Goal: Information Seeking & Learning: Learn about a topic

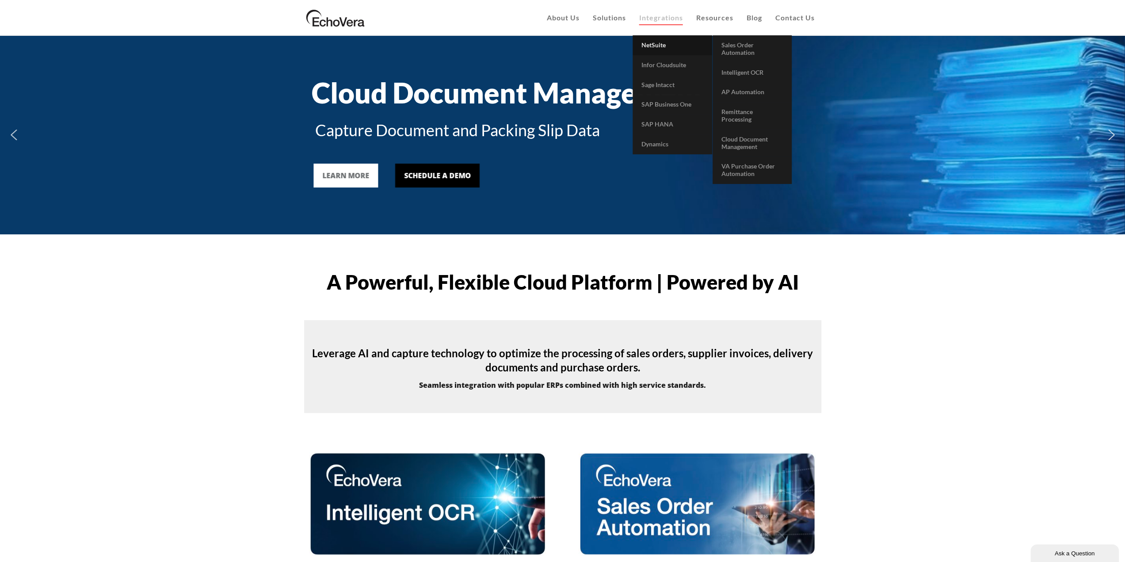
click at [654, 45] on span "NetSuite" at bounding box center [653, 45] width 24 height 8
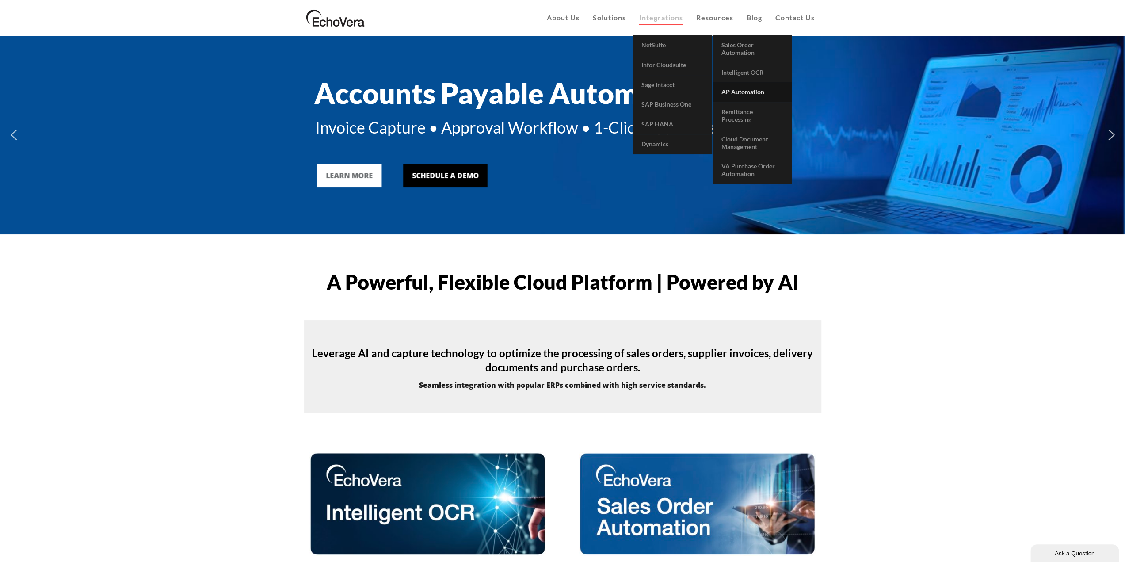
click at [748, 98] on link "AP Automation" at bounding box center [752, 92] width 79 height 20
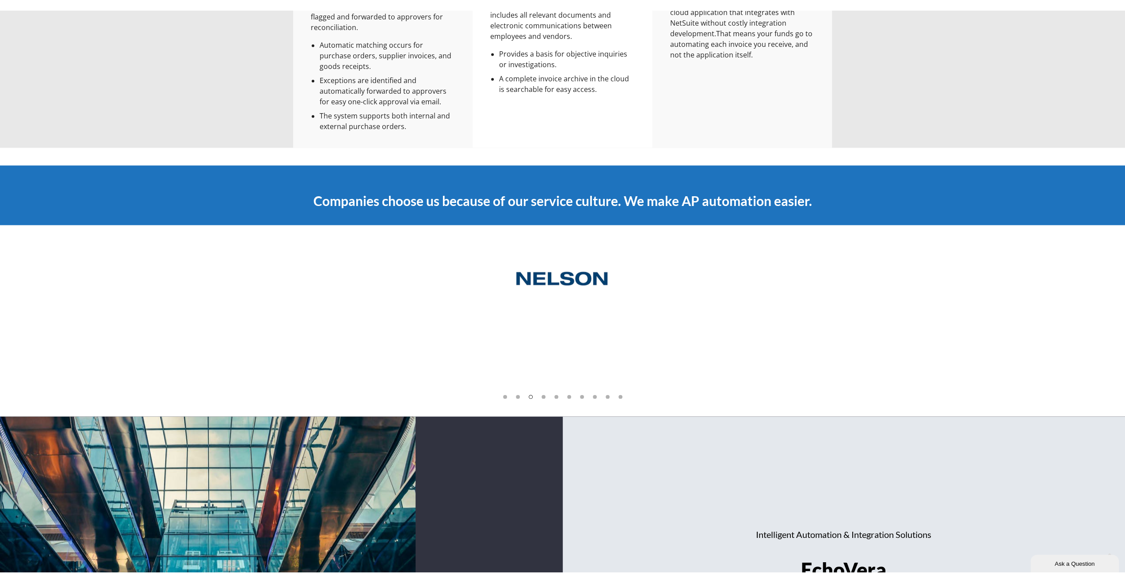
scroll to position [973, 0]
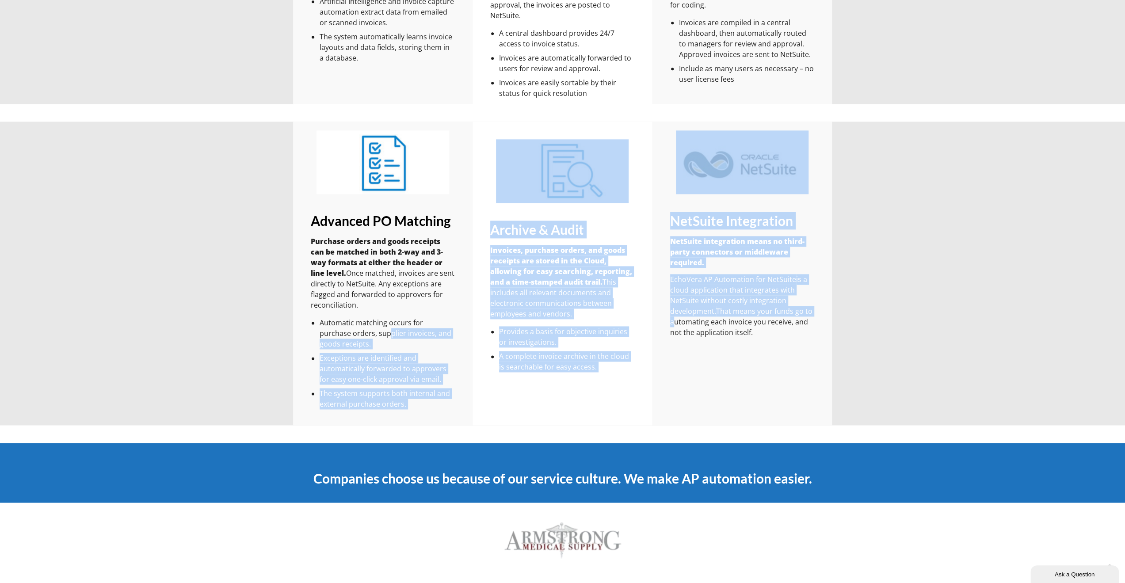
drag, startPoint x: 356, startPoint y: 332, endPoint x: 444, endPoint y: 337, distance: 88.1
click at [480, 329] on div "Advanced PO Matching Purchase orders and goods receipts can be matched in both …" at bounding box center [562, 274] width 539 height 304
click at [373, 351] on div "EchoVera AP Automation for NetSuite is a cloud application that integrates with…" at bounding box center [742, 420] width 752 height 304
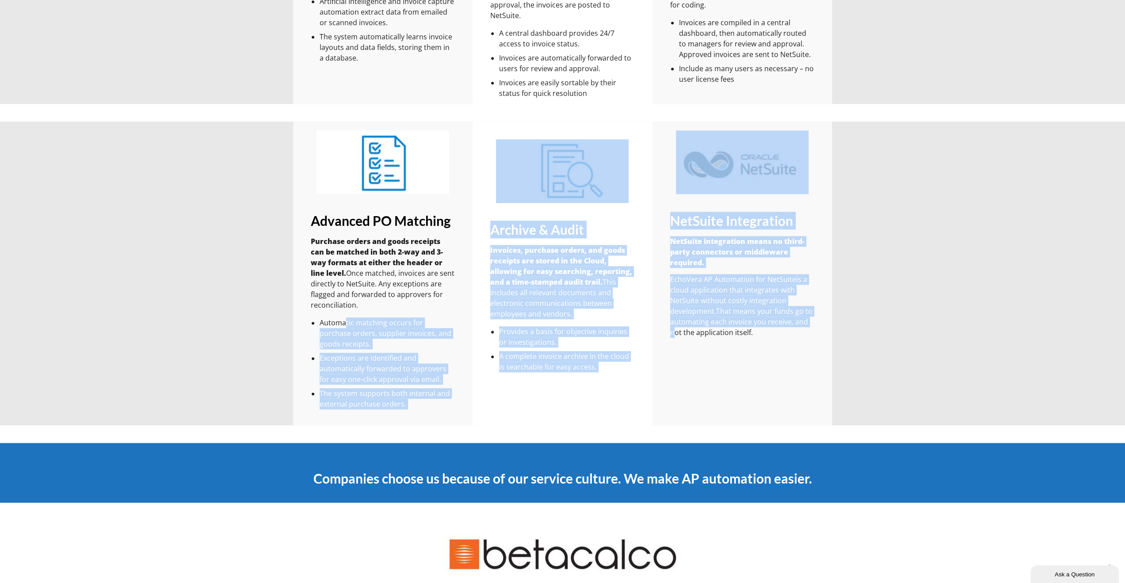
drag, startPoint x: 429, startPoint y: 407, endPoint x: 343, endPoint y: 318, distance: 123.8
click at [343, 318] on div "Advanced PO Matching Purchase orders and goods receipts can be matched in both …" at bounding box center [562, 274] width 539 height 304
click at [357, 315] on div "Advanced PO Matching Purchase orders and goods receipts can be matched in both …" at bounding box center [383, 311] width 145 height 198
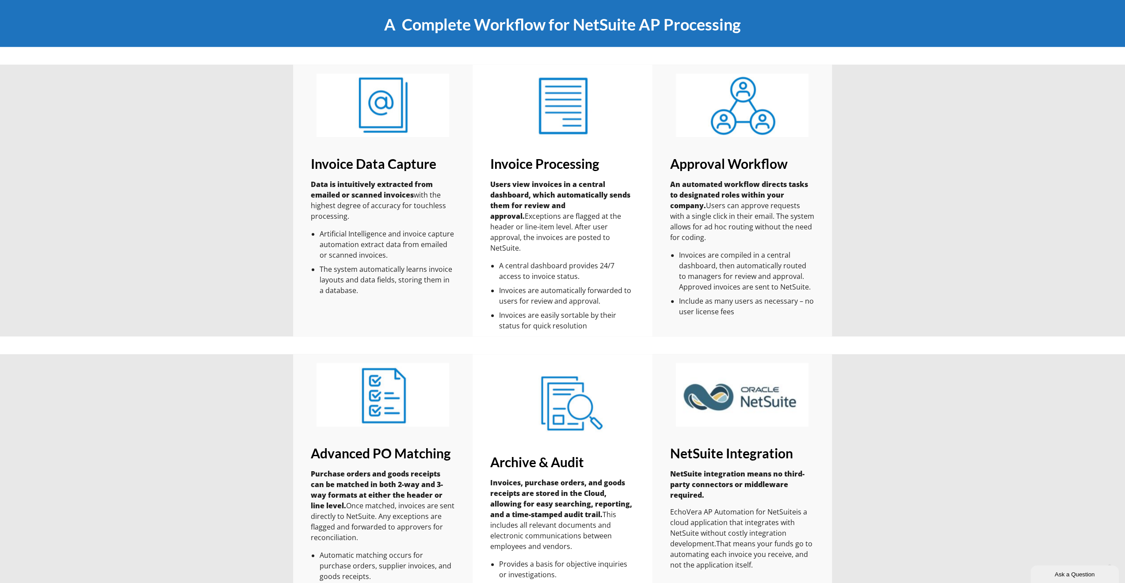
scroll to position [752, 0]
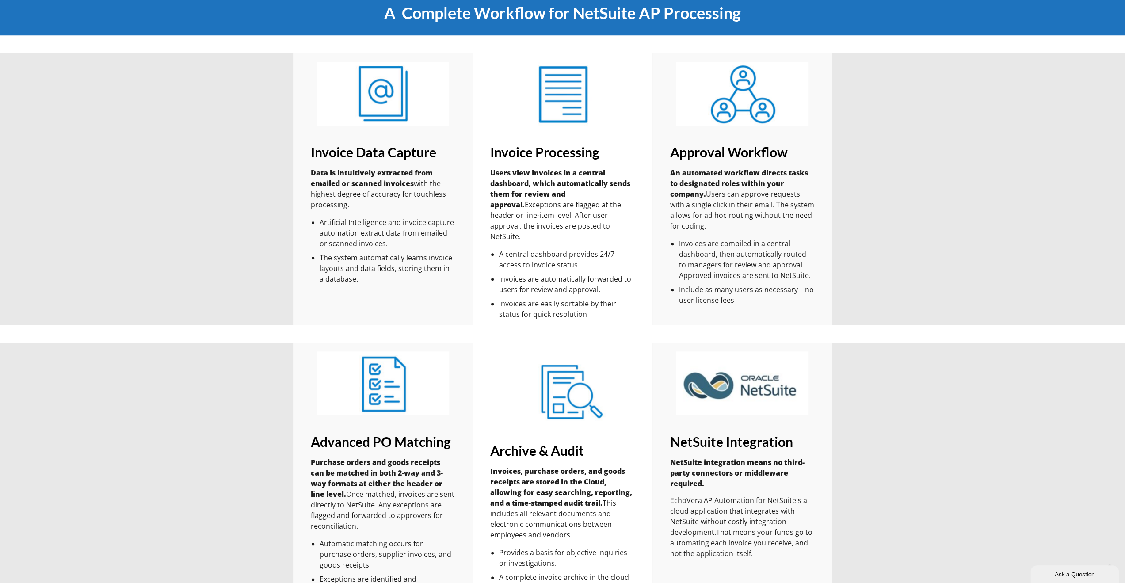
click at [567, 362] on img at bounding box center [562, 392] width 133 height 64
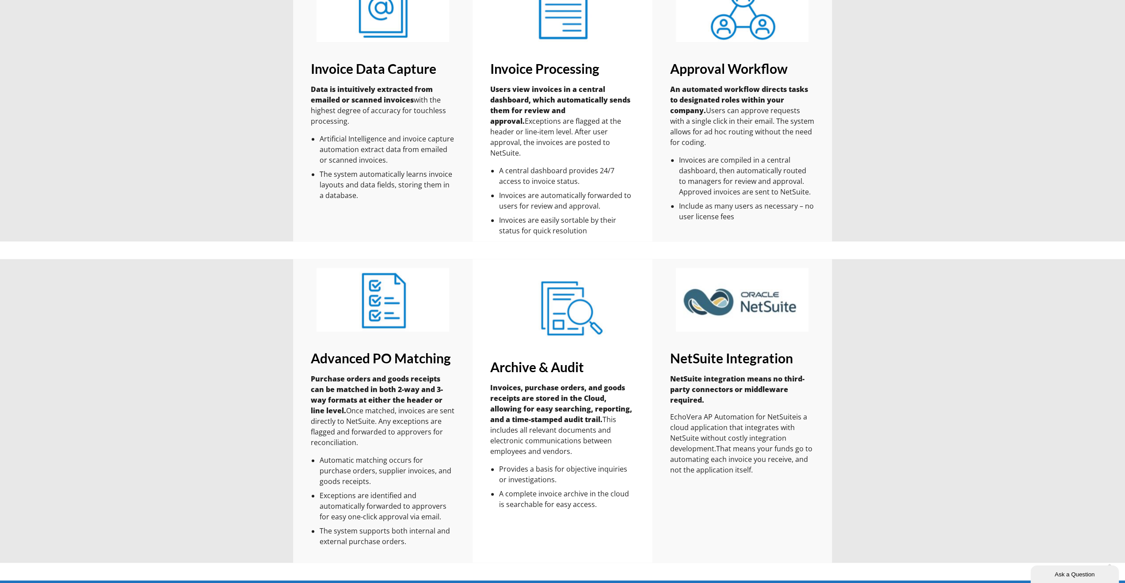
scroll to position [840, 0]
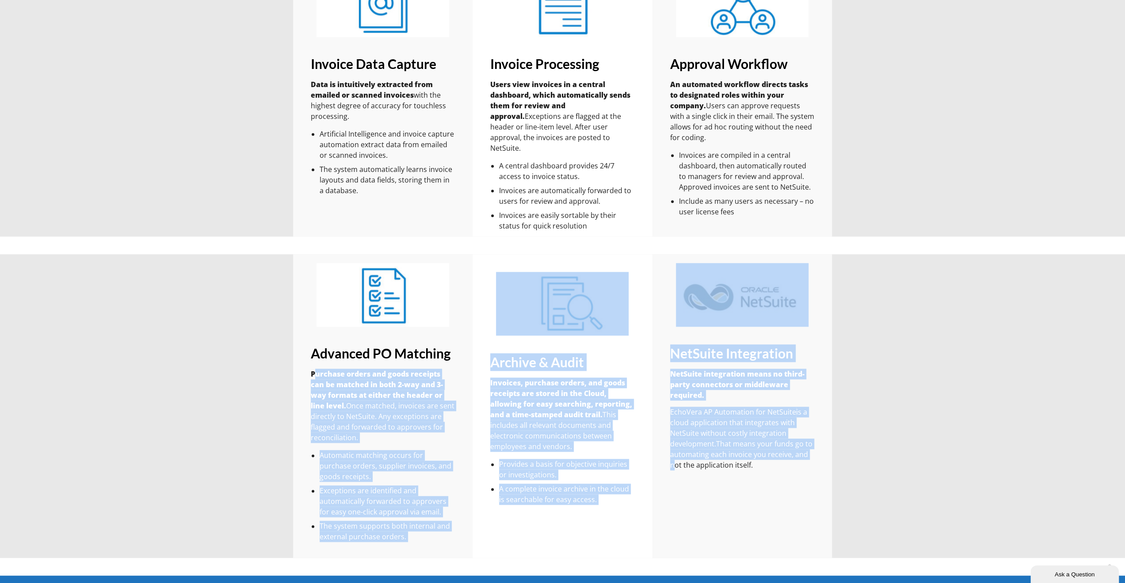
drag, startPoint x: 367, startPoint y: 408, endPoint x: 436, endPoint y: 475, distance: 95.7
click at [436, 475] on div "Advanced PO Matching Purchase orders and goods receipts can be matched in both …" at bounding box center [562, 406] width 539 height 304
click at [431, 470] on div "EchoVera AP Automation for NetSuite is a cloud application that integrates with…" at bounding box center [742, 553] width 752 height 304
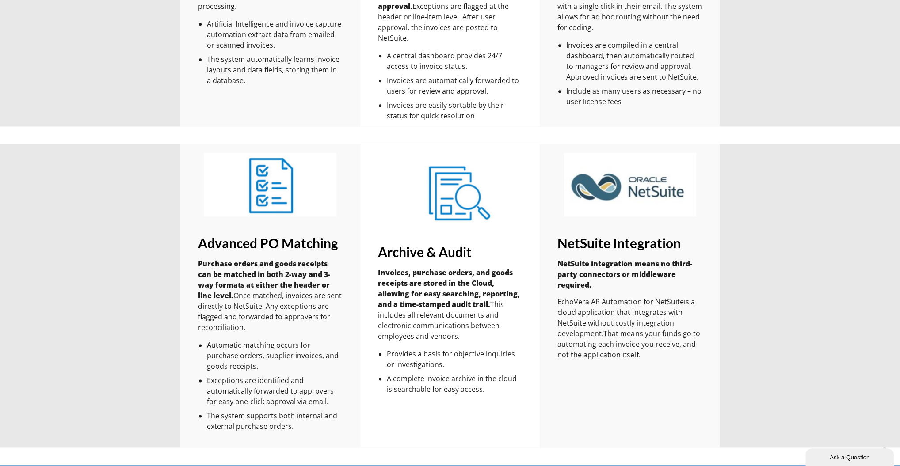
scroll to position [1034, 0]
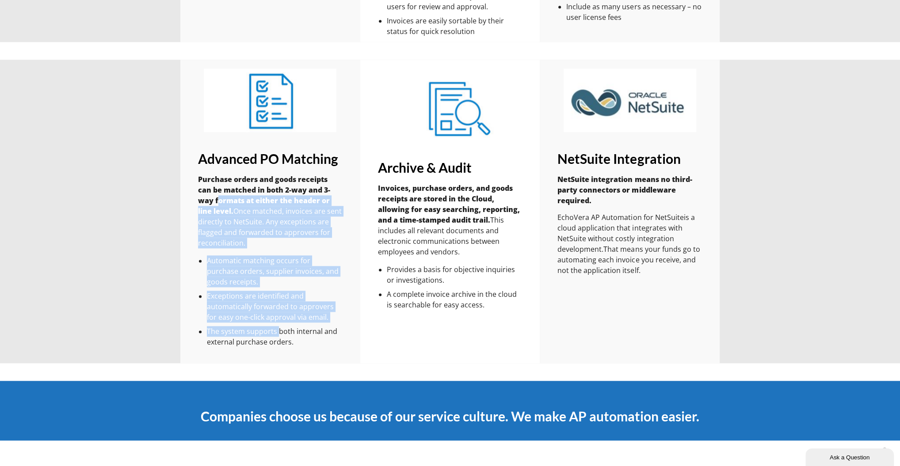
drag, startPoint x: 200, startPoint y: 205, endPoint x: 285, endPoint y: 333, distance: 153.9
click at [279, 325] on div "Advanced PO Matching Purchase orders and goods receipts can be matched in both …" at bounding box center [270, 249] width 145 height 198
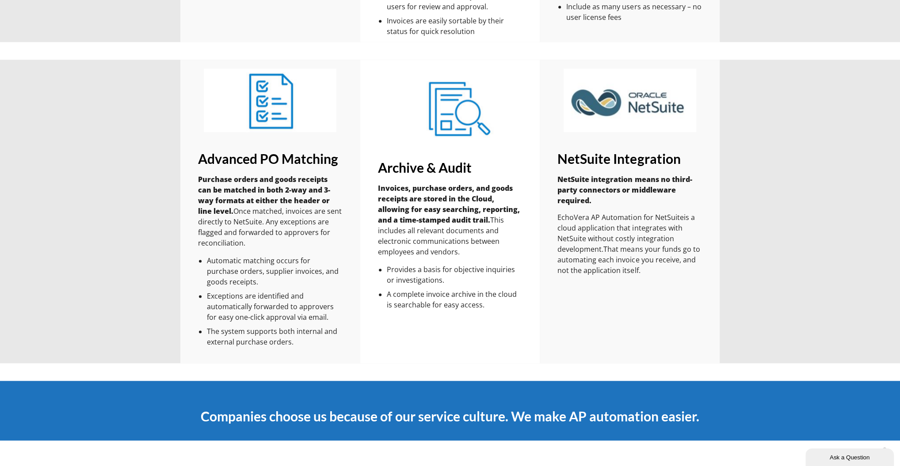
click at [286, 335] on li "The system supports both internal and external purchase orders." at bounding box center [275, 336] width 136 height 21
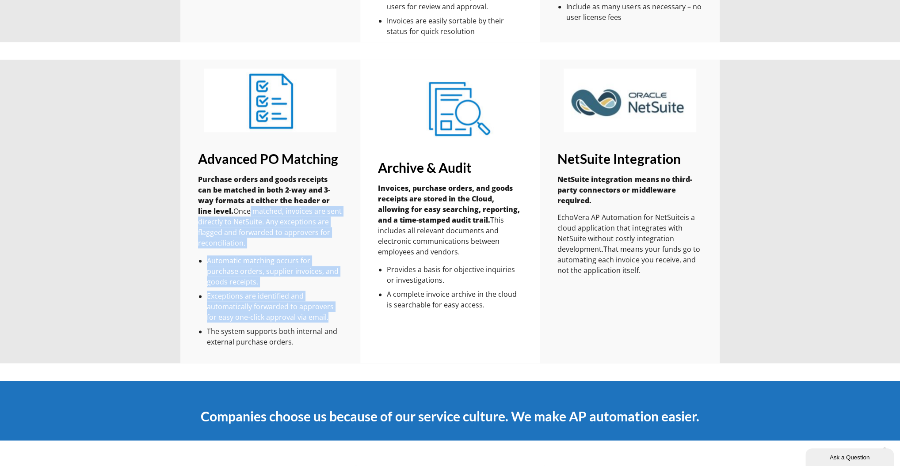
drag, startPoint x: 240, startPoint y: 220, endPoint x: 348, endPoint y: 322, distance: 149.5
click at [348, 322] on div "Advanced PO Matching Purchase orders and goods receipts can be matched in both …" at bounding box center [270, 212] width 180 height 304
click at [334, 320] on li "Exceptions are identified and automatically forwarded to approvers for easy one…" at bounding box center [275, 307] width 136 height 32
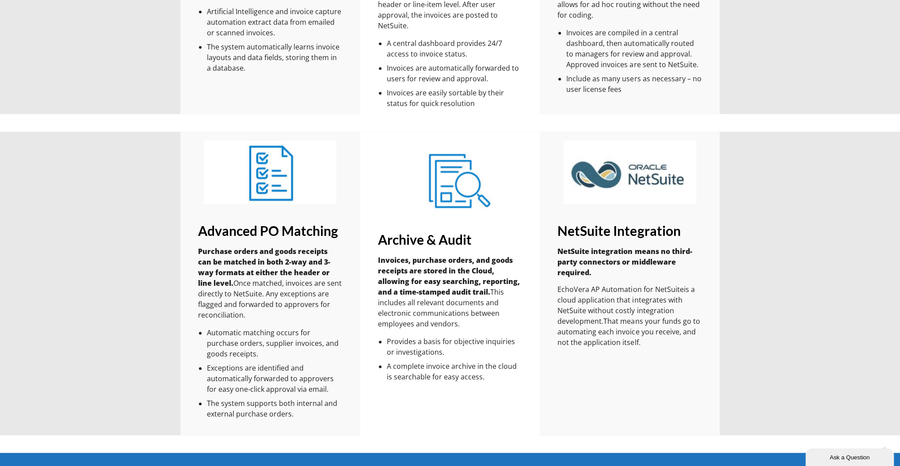
scroll to position [928, 0]
